Goal: Task Accomplishment & Management: Use online tool/utility

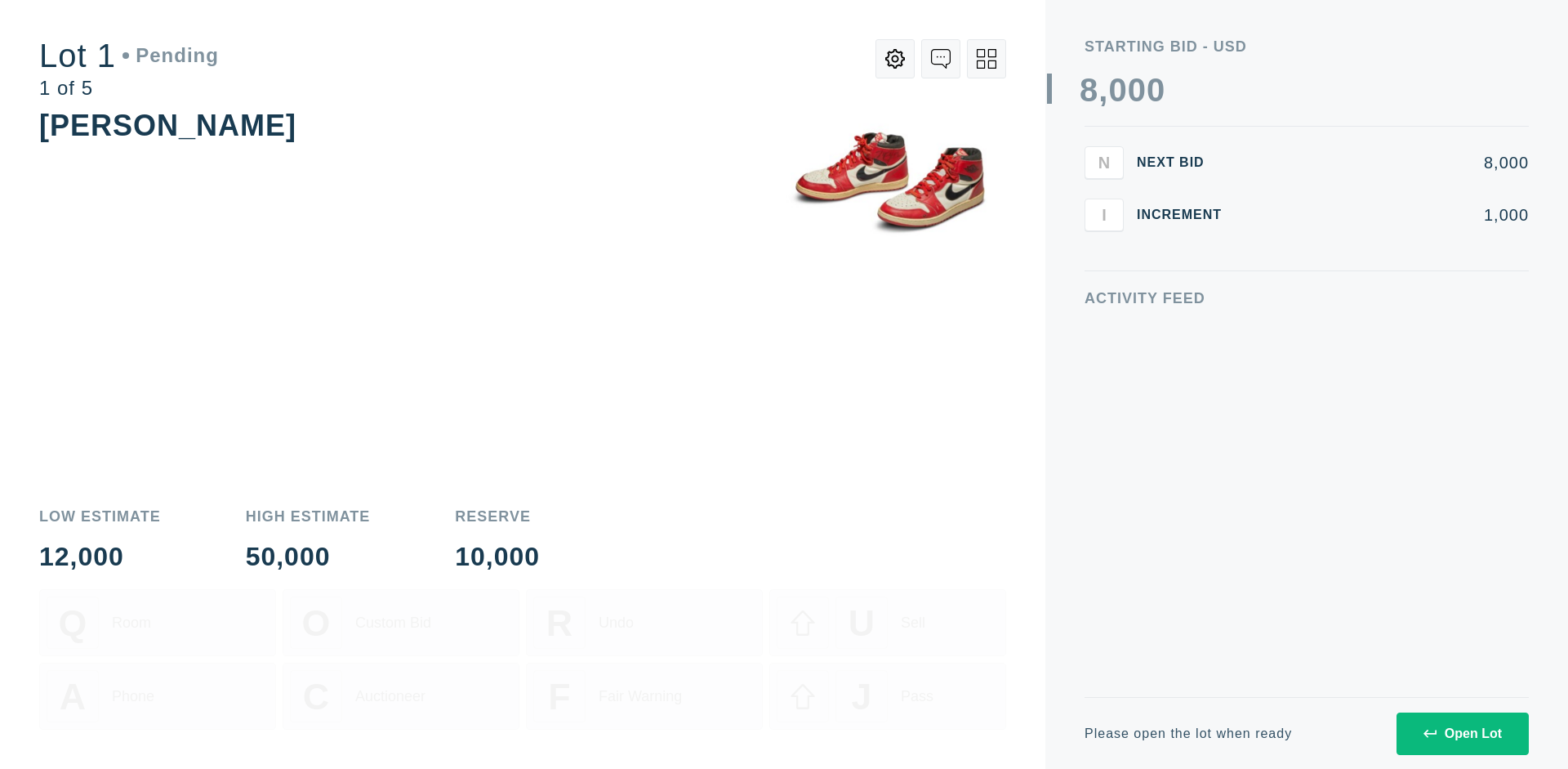
click at [1462, 733] on div "Open Lot" at bounding box center [1463, 734] width 78 height 15
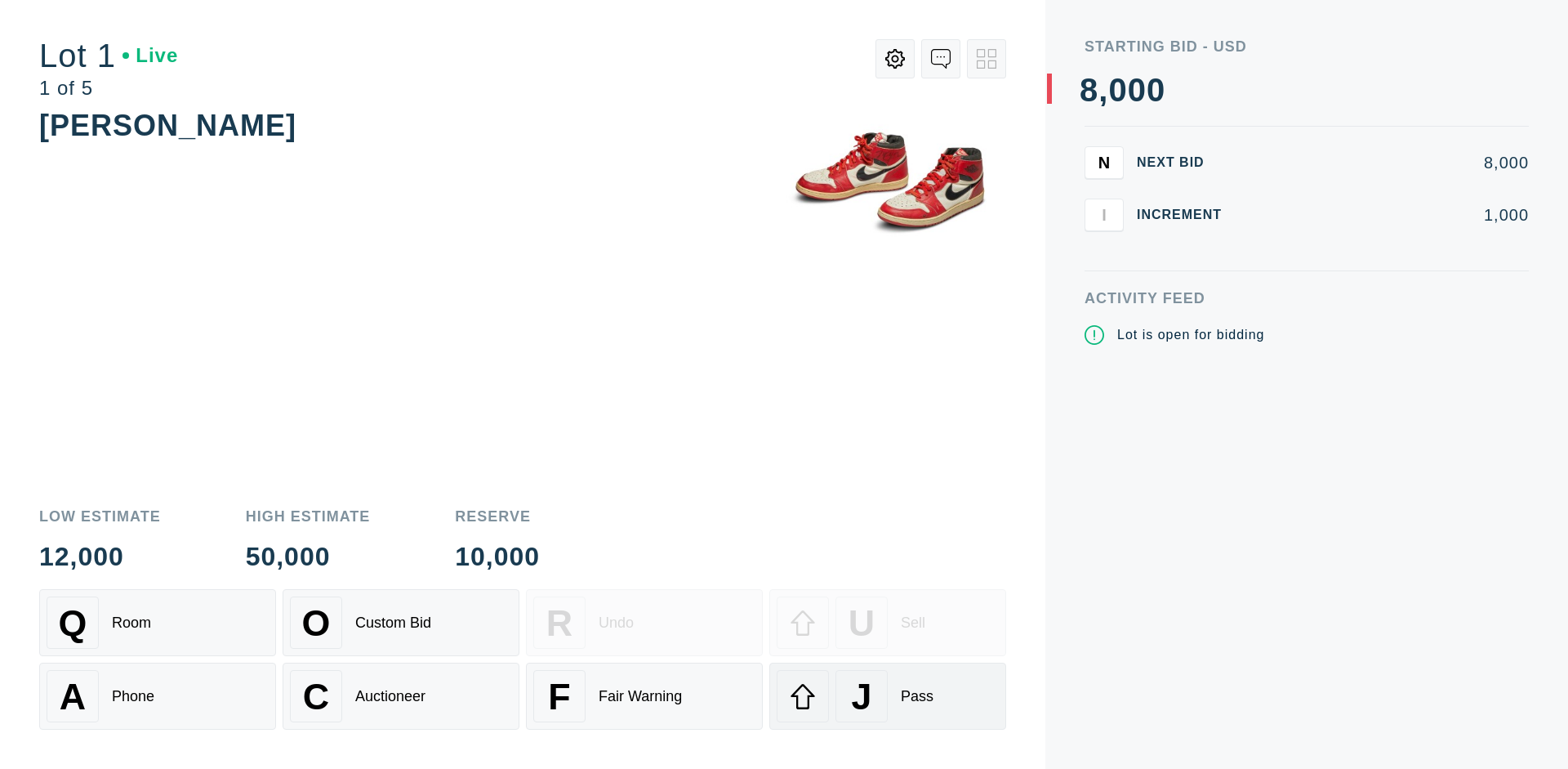
click at [888, 696] on div "J Pass" at bounding box center [888, 696] width 222 height 53
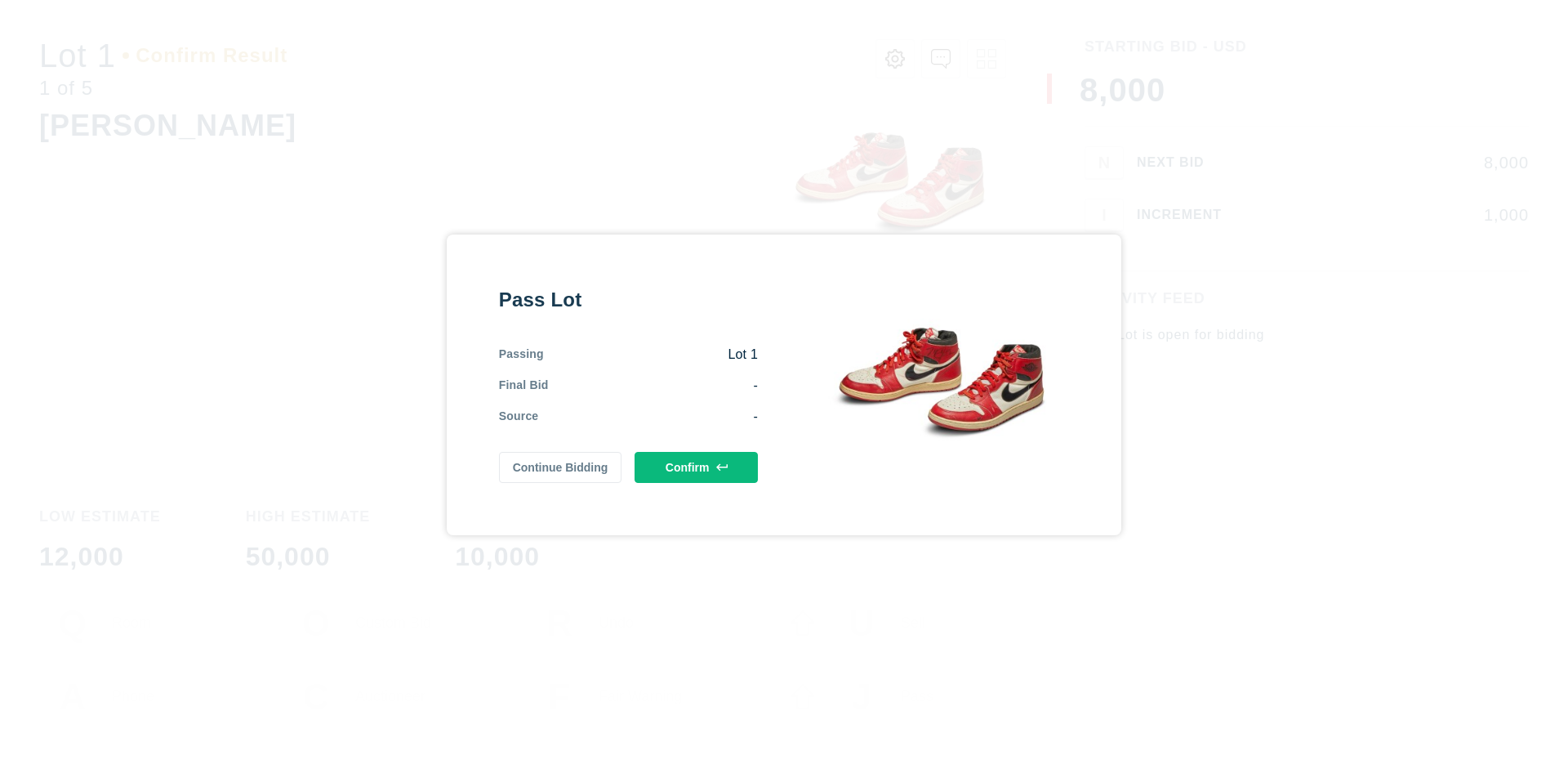
click at [696, 467] on button "Confirm" at bounding box center [696, 467] width 124 height 31
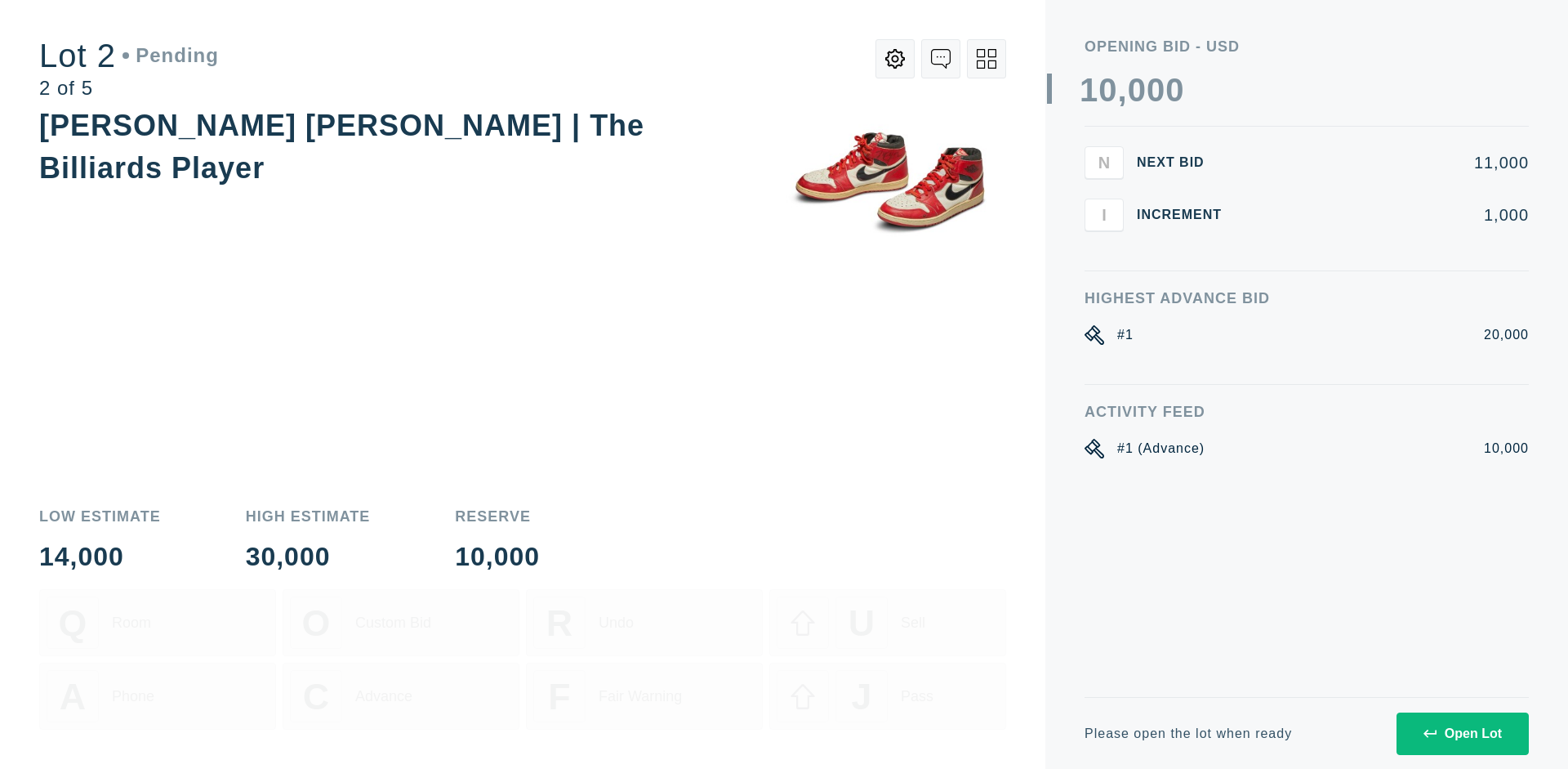
click at [1462, 733] on div "Open Lot" at bounding box center [1463, 734] width 78 height 15
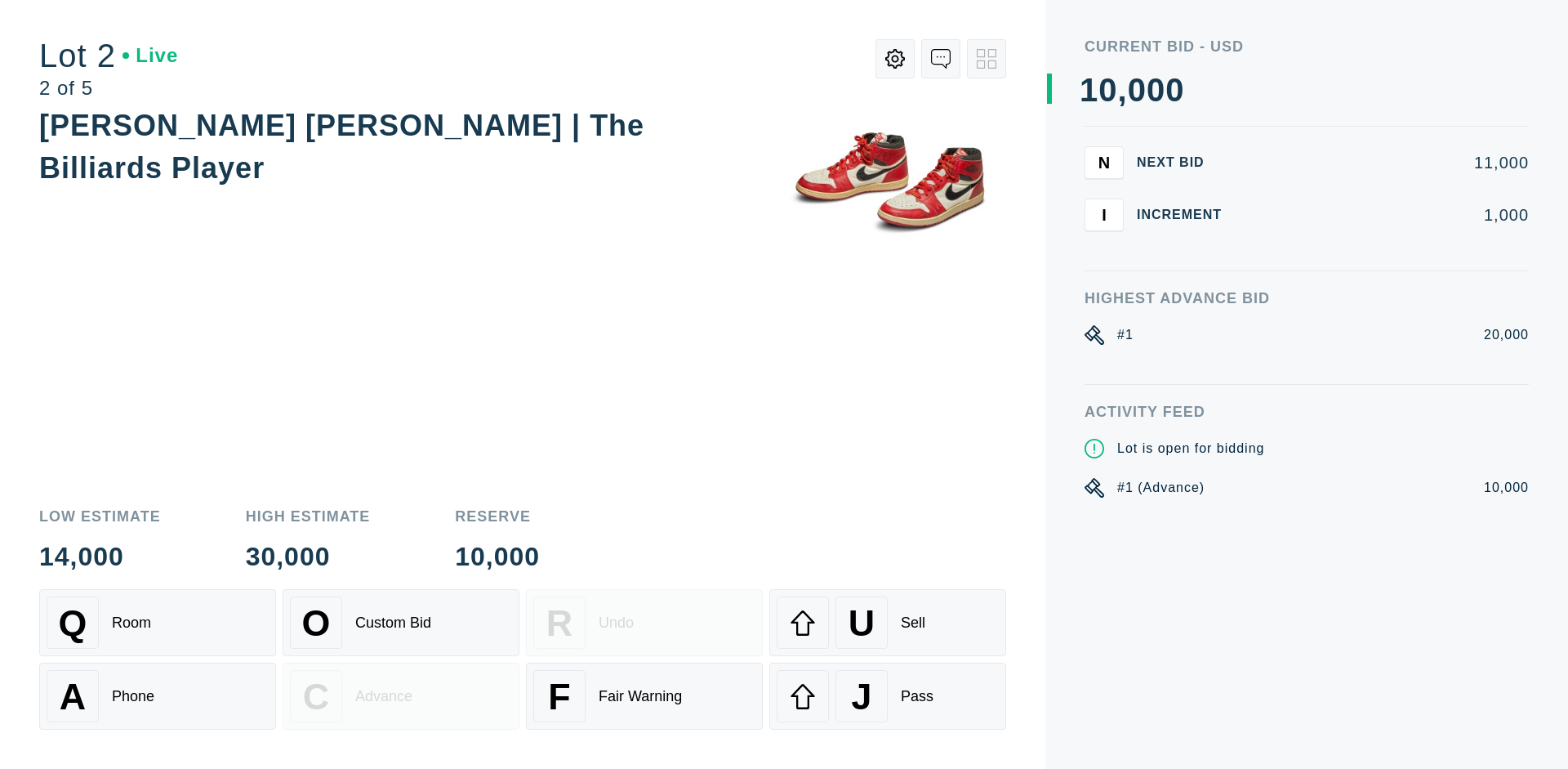
click at [888, 696] on div "J Pass" at bounding box center [888, 696] width 222 height 53
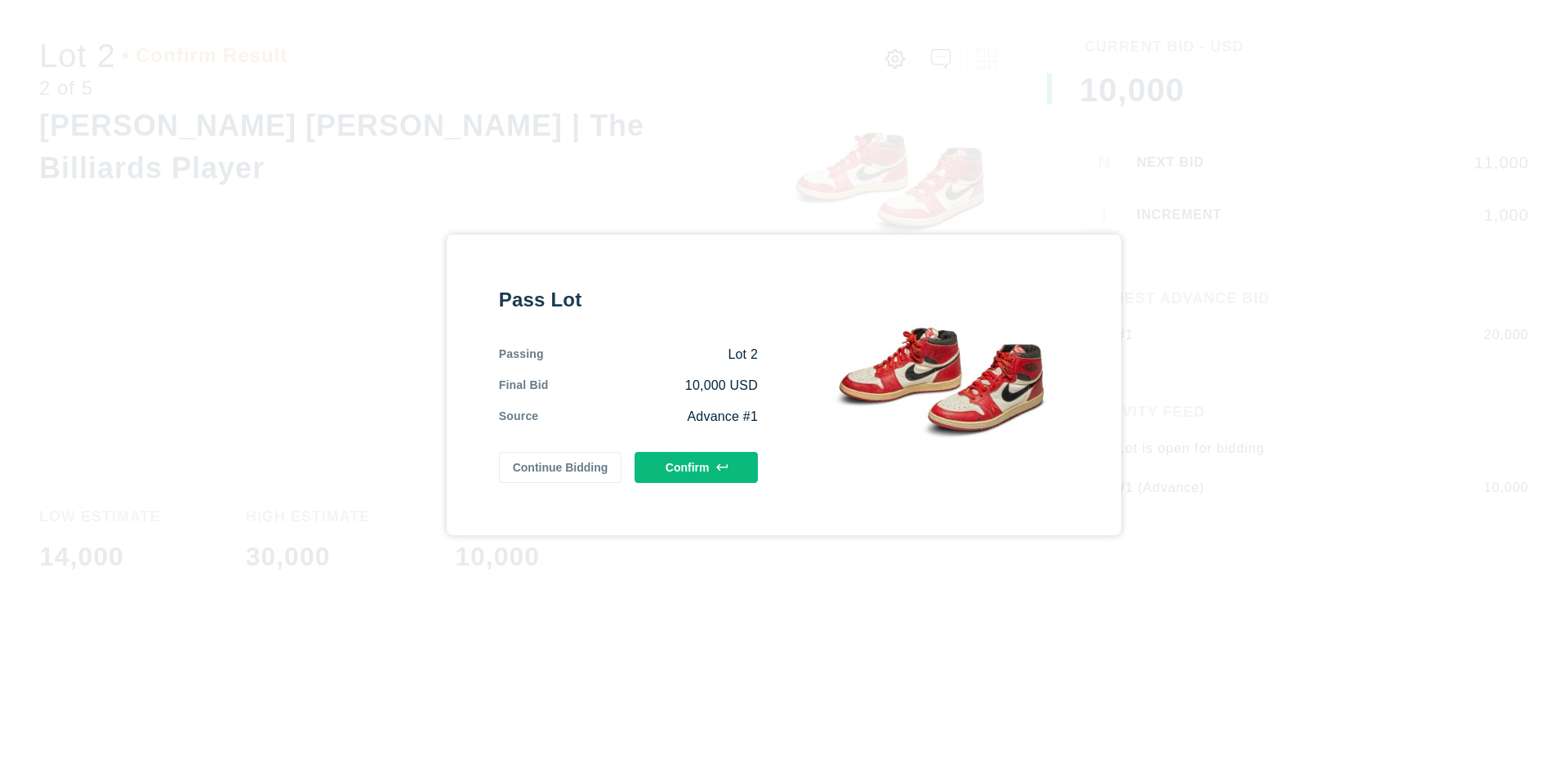
click at [696, 463] on button "Confirm" at bounding box center [696, 467] width 124 height 31
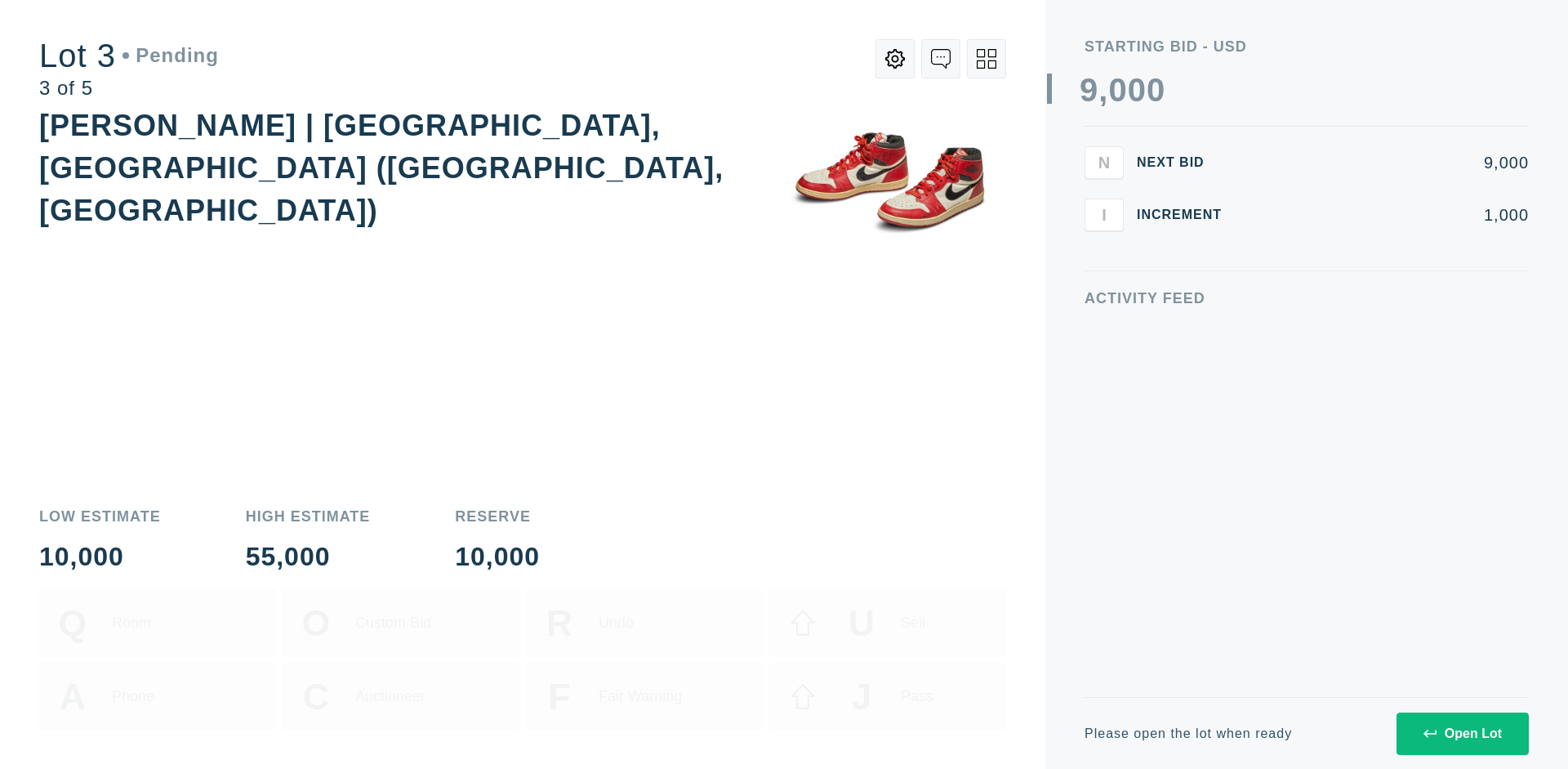
click at [1462, 733] on div "Open Lot" at bounding box center [1463, 734] width 78 height 15
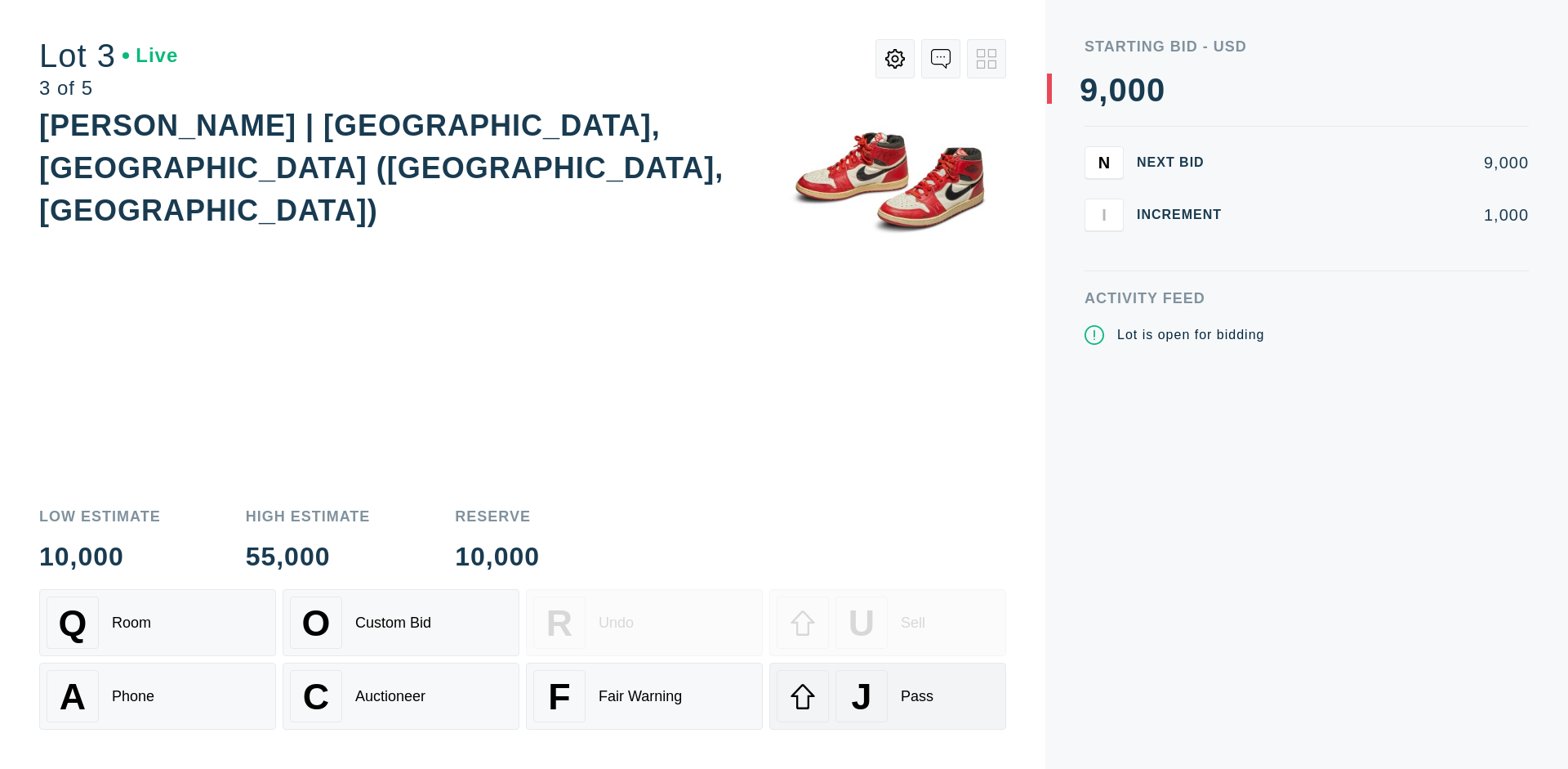
click at [888, 696] on div "J Pass" at bounding box center [888, 696] width 222 height 53
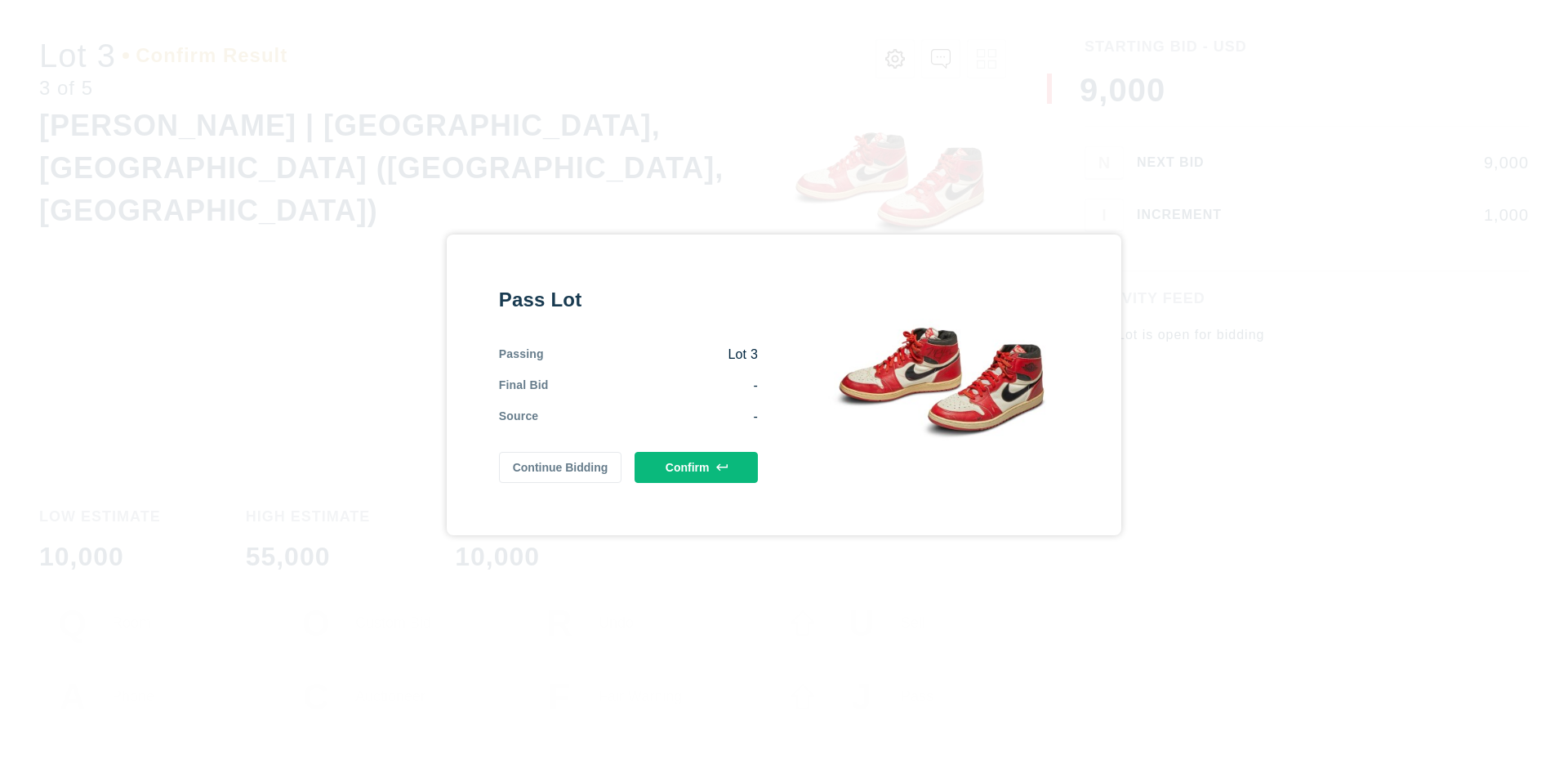
click at [696, 463] on button "Confirm" at bounding box center [696, 467] width 124 height 31
